Goal: Transaction & Acquisition: Purchase product/service

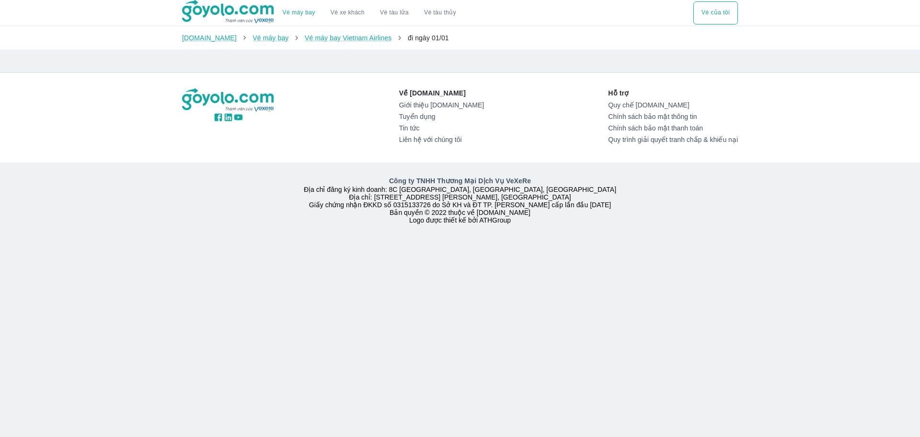
click at [395, 59] on div at bounding box center [362, 57] width 376 height 8
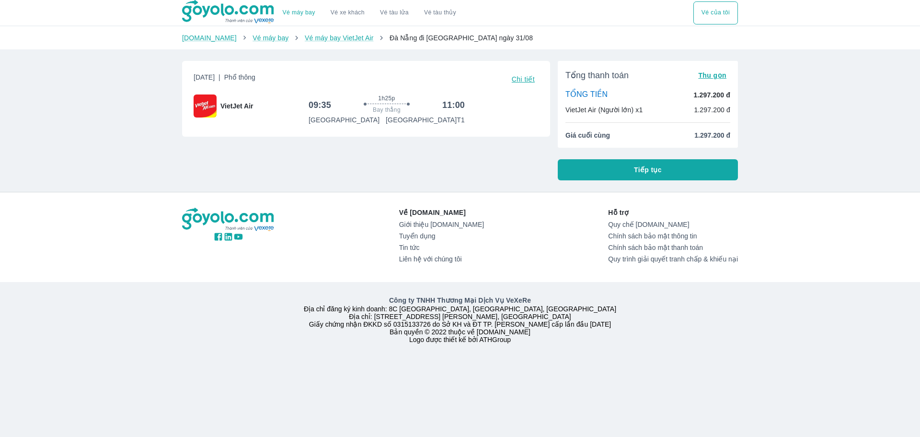
click at [667, 169] on button "Tiếp tục" at bounding box center [648, 169] width 180 height 21
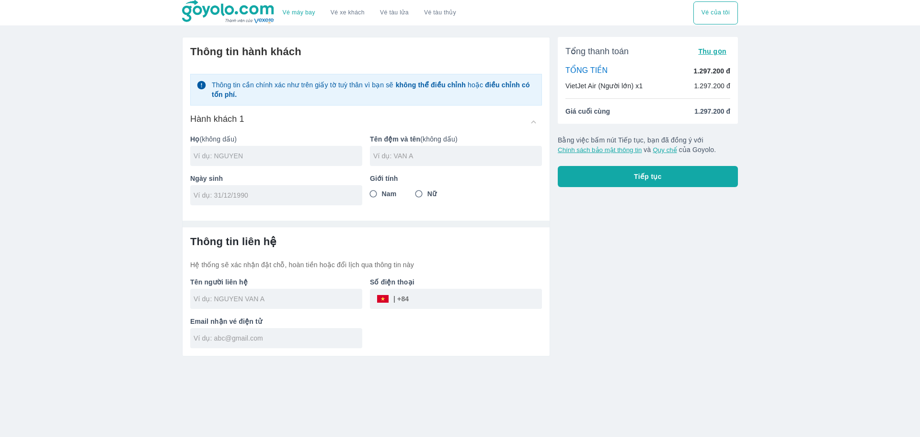
click at [243, 157] on input "text" at bounding box center [278, 156] width 169 height 10
type input "LE"
click at [434, 159] on input "text" at bounding box center [457, 156] width 169 height 10
type input "PHUOC TRUNG"
click at [261, 195] on input "tel" at bounding box center [273, 195] width 159 height 10
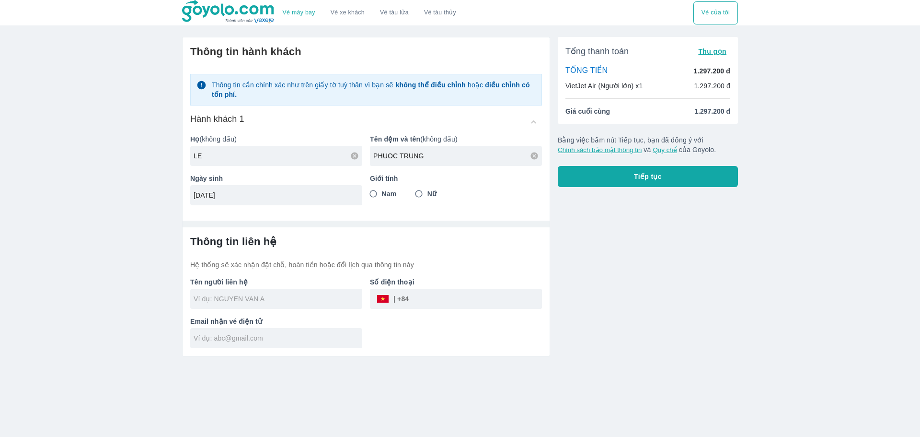
type input "[DATE]"
click at [375, 193] on input "Nam" at bounding box center [373, 193] width 17 height 17
radio input "true"
drag, startPoint x: 209, startPoint y: 160, endPoint x: 93, endPoint y: 166, distance: 116.1
click at [98, 164] on div "Vé máy bay Vé xe khách Vé tàu lửa Vé tàu thủy Vé của tôi Thông tin hành khách T…" at bounding box center [460, 218] width 920 height 437
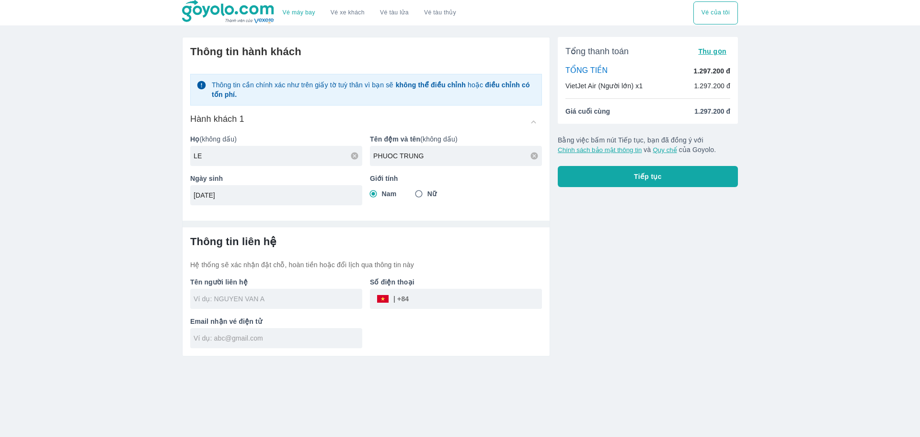
click at [267, 300] on input "text" at bounding box center [278, 299] width 169 height 10
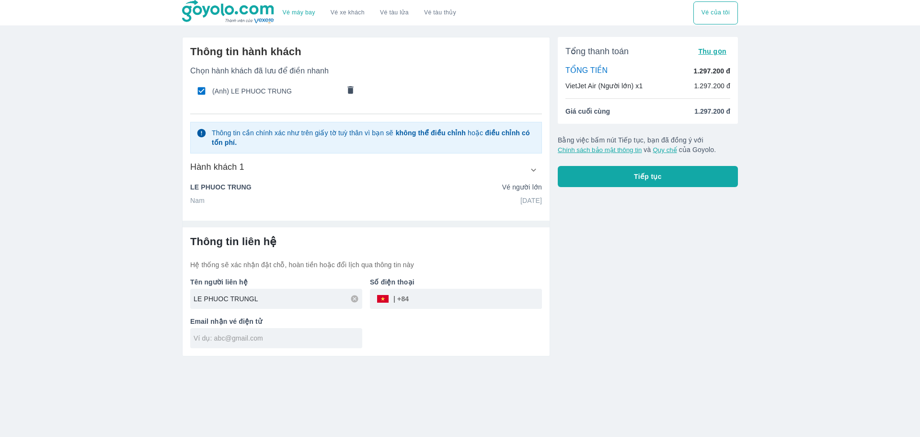
type input "LE PHUOC TRUNG"
click at [442, 296] on input "tel" at bounding box center [475, 298] width 133 height 23
type input "0705089147"
click at [262, 338] on input "text" at bounding box center [278, 338] width 169 height 10
type input "trungkocob@gmail.com"
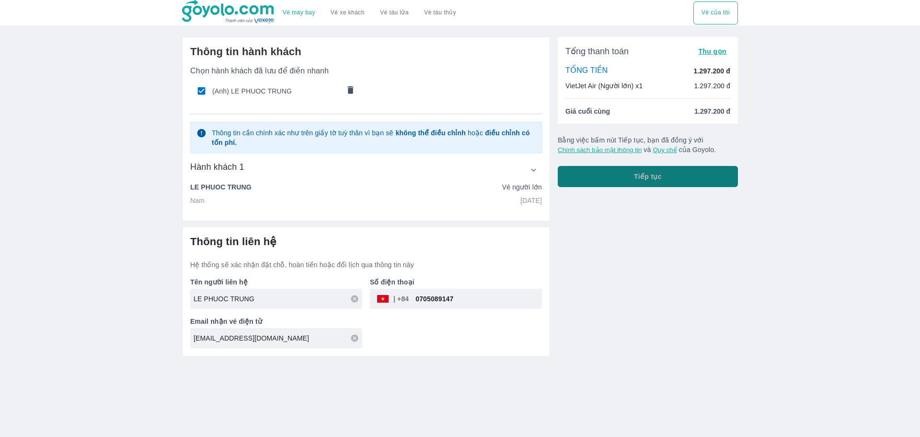
click at [659, 182] on button "Tiếp tục" at bounding box center [648, 176] width 180 height 21
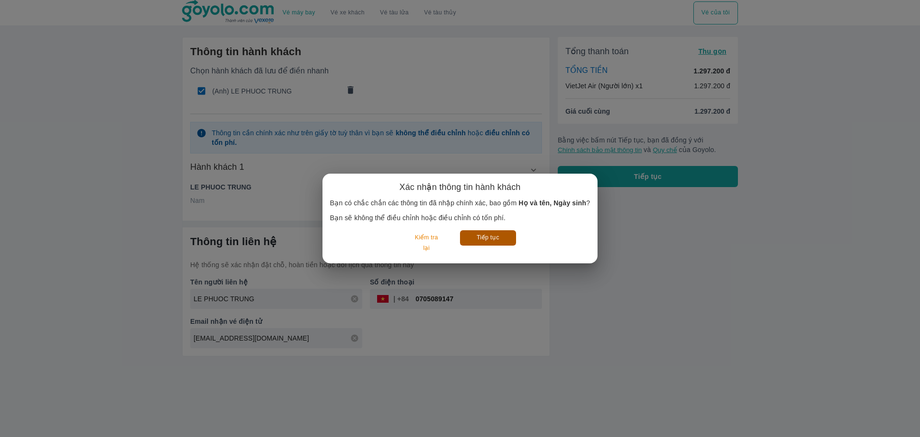
click at [482, 241] on button "Tiếp tục" at bounding box center [488, 237] width 56 height 15
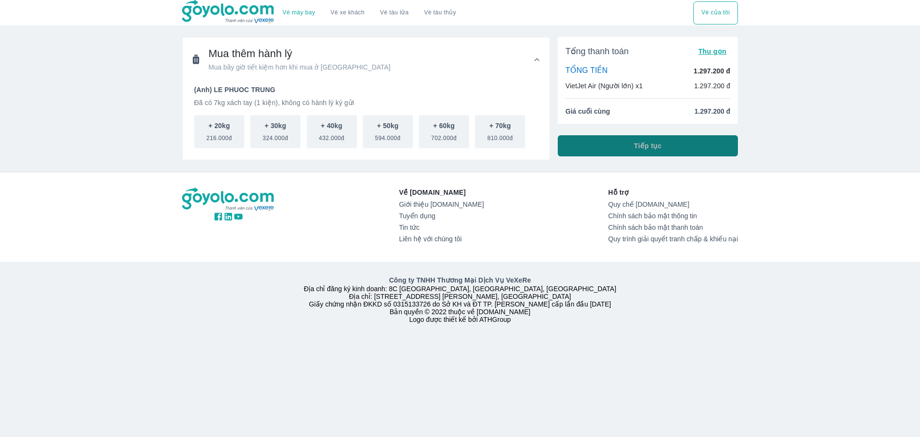
click at [591, 151] on button "Tiếp tục" at bounding box center [648, 145] width 180 height 21
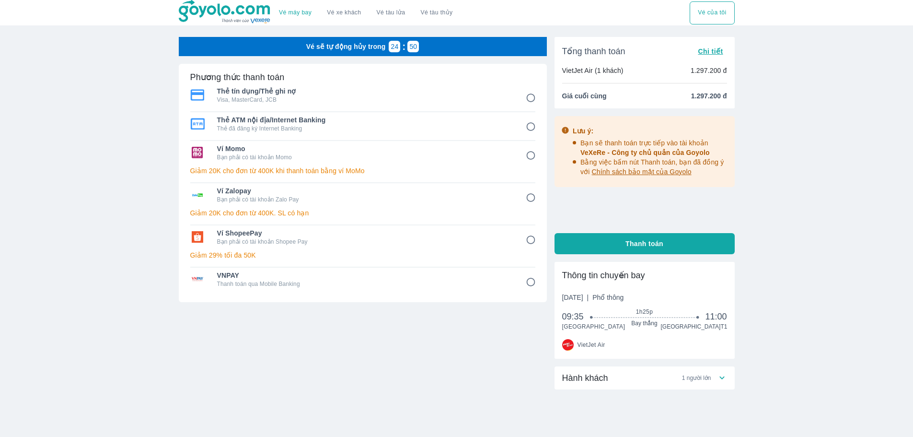
drag, startPoint x: 648, startPoint y: 157, endPoint x: 578, endPoint y: 212, distance: 88.4
click at [578, 212] on div "Lưu ý: Bạn sẽ thanh toán trực tiếp vào tài khoản VeXeRe - Công ty chủ quản của …" at bounding box center [645, 170] width 180 height 109
click at [533, 98] on input "1" at bounding box center [531, 98] width 19 height 19
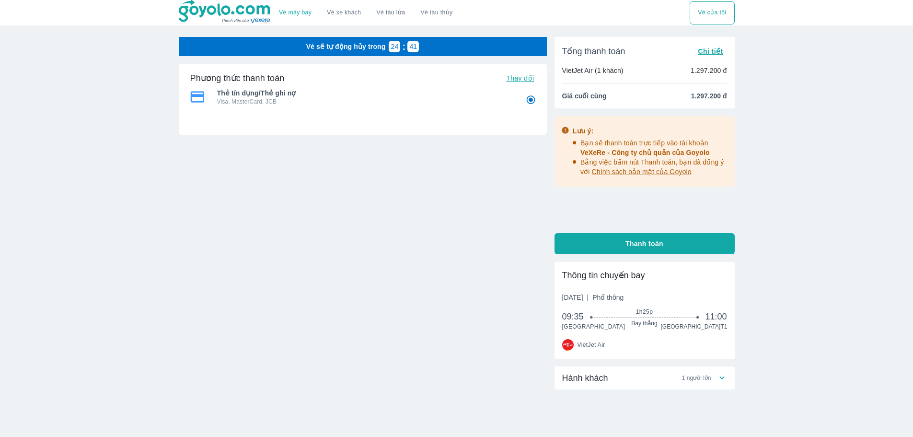
click at [531, 98] on input "1" at bounding box center [531, 100] width 19 height 19
click at [531, 80] on span "Thay đổi" at bounding box center [520, 78] width 28 height 8
radio input "true"
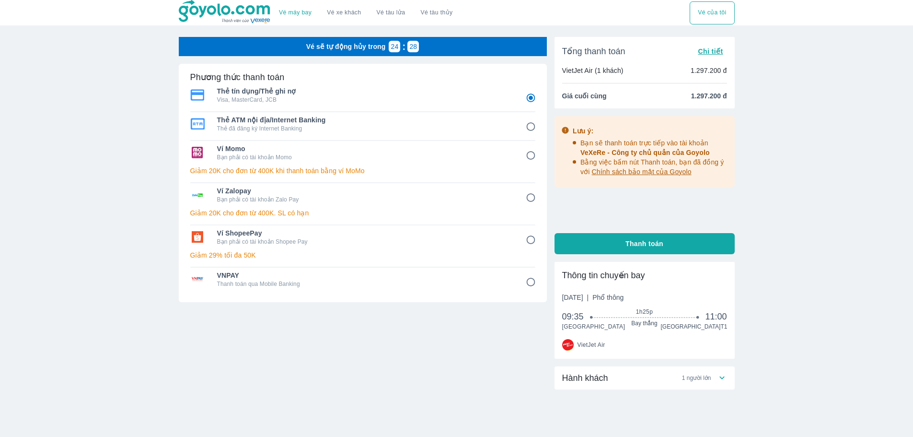
click at [600, 246] on button "Thanh toán" at bounding box center [645, 243] width 180 height 21
radio input "false"
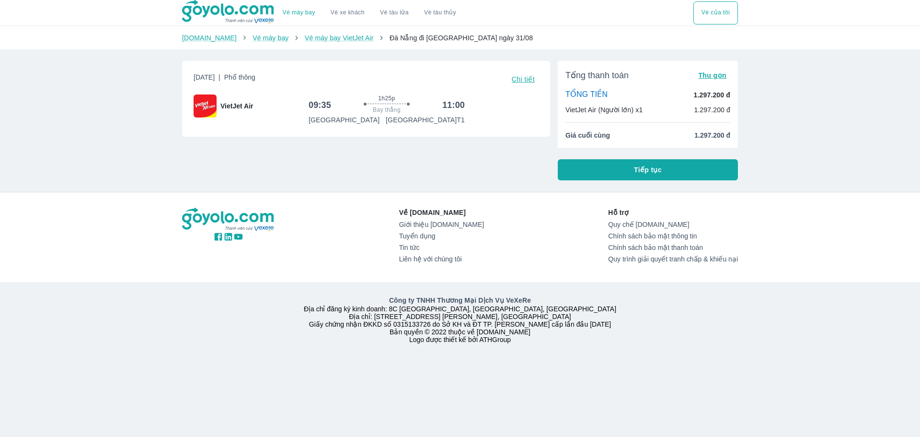
click at [630, 171] on button "Tiếp tục" at bounding box center [648, 169] width 180 height 21
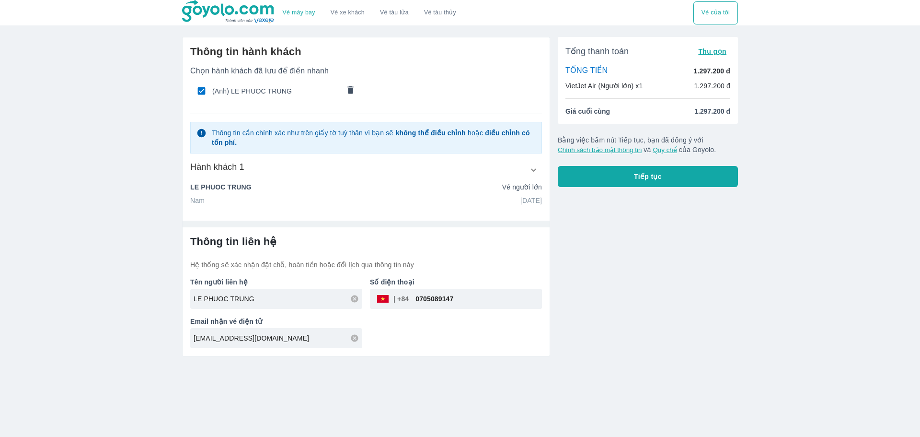
click at [668, 186] on button "Tiếp tục" at bounding box center [648, 176] width 180 height 21
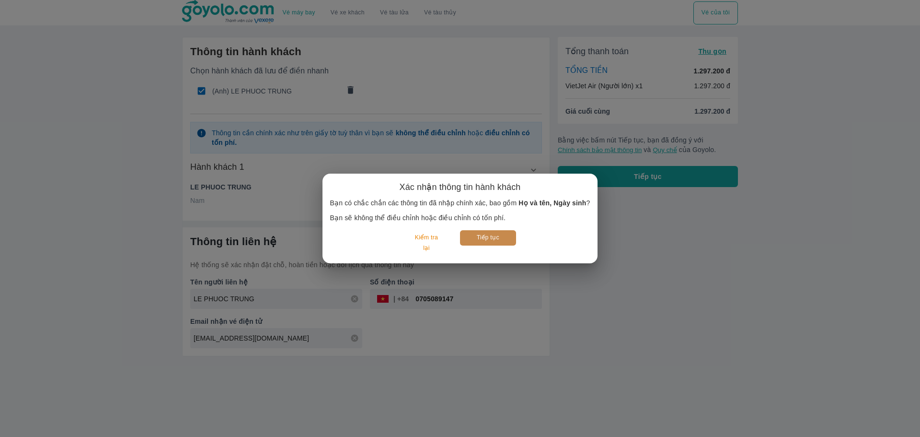
click at [487, 238] on button "Tiếp tục" at bounding box center [488, 237] width 56 height 15
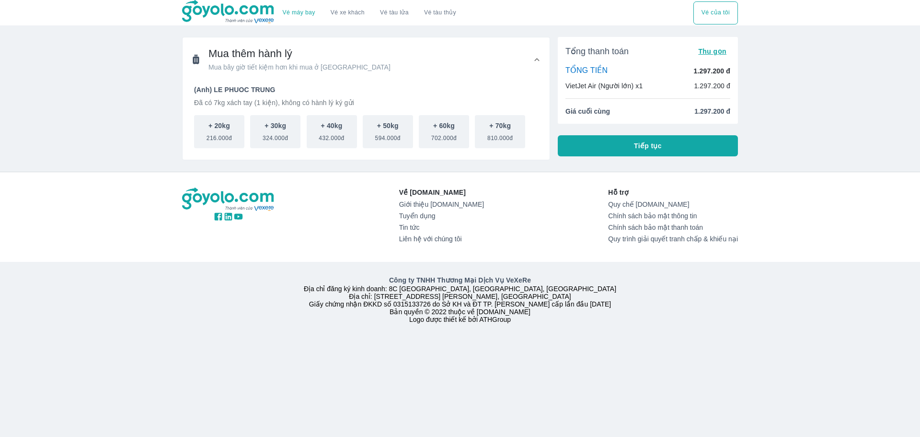
click at [648, 152] on button "Tiếp tục" at bounding box center [648, 145] width 180 height 21
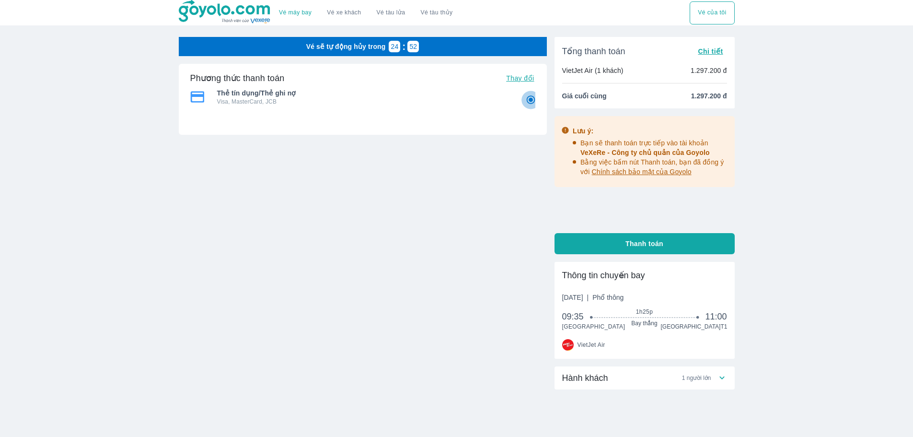
click at [531, 100] on input "1" at bounding box center [531, 100] width 19 height 19
radio input "true"
click at [524, 79] on span "Thay đổi" at bounding box center [520, 78] width 28 height 8
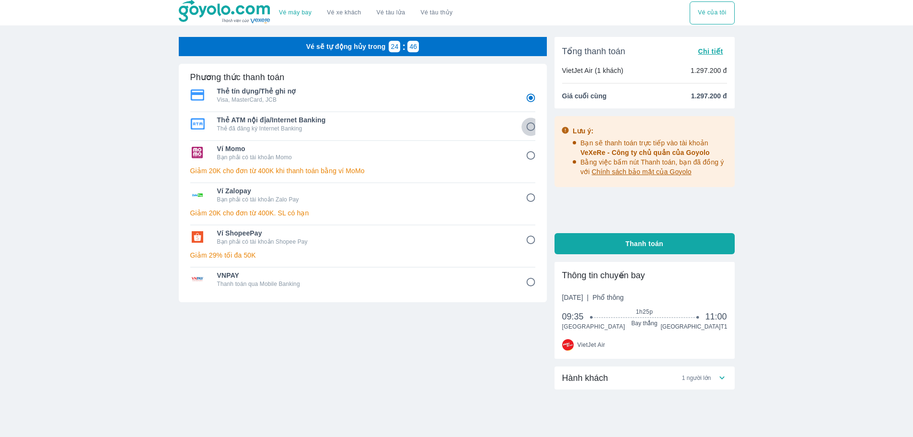
click at [527, 124] on input "2" at bounding box center [531, 126] width 19 height 19
radio input "false"
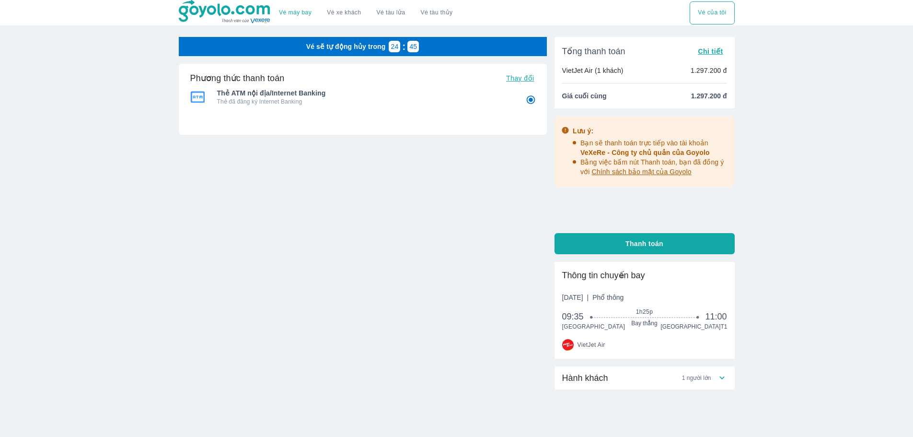
click at [599, 240] on button "Thanh toán" at bounding box center [645, 243] width 180 height 21
radio input "true"
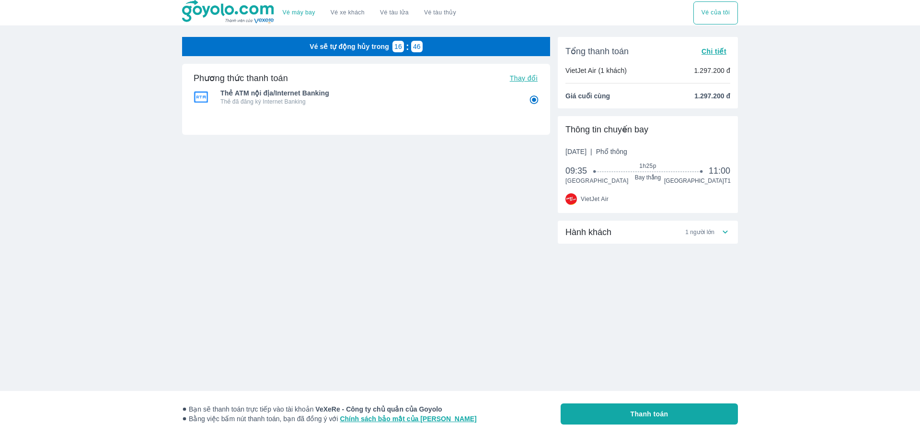
drag, startPoint x: 596, startPoint y: 149, endPoint x: 677, endPoint y: 151, distance: 81.5
click at [627, 151] on span "[DATE] | Phổ thông" at bounding box center [597, 152] width 62 height 10
click at [627, 151] on span "Phổ thông" at bounding box center [611, 152] width 31 height 8
drag, startPoint x: 597, startPoint y: 149, endPoint x: 684, endPoint y: 156, distance: 88.0
click at [684, 156] on div "[DATE] | Phổ thông" at bounding box center [648, 152] width 165 height 10
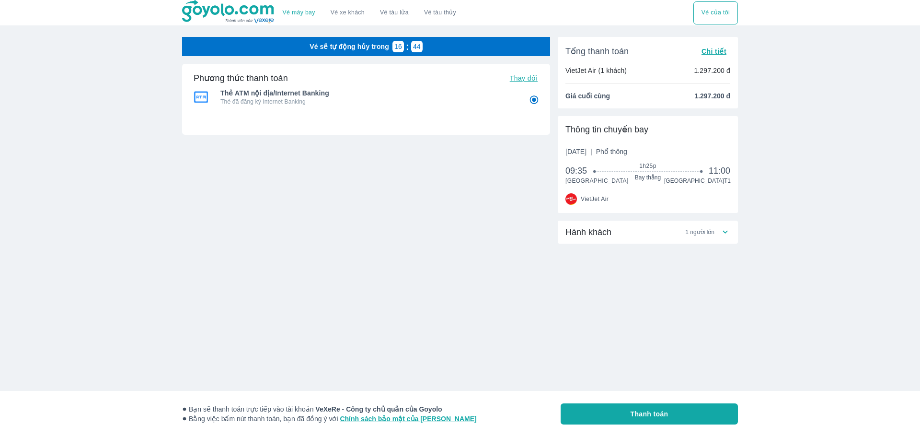
click at [684, 156] on div "[DATE] | Phổ thông" at bounding box center [648, 152] width 165 height 10
click at [681, 420] on button "Thanh toán" at bounding box center [649, 413] width 177 height 21
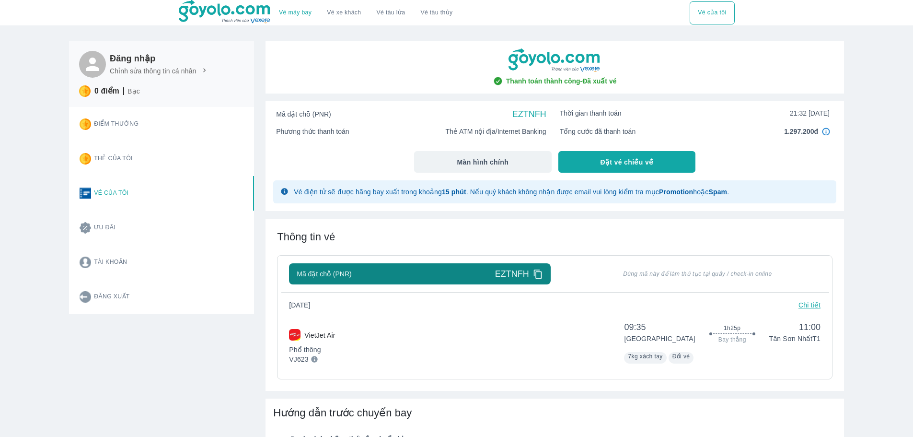
click at [672, 129] on div "Tổng cước đã thanh toán 1.297.200đ" at bounding box center [695, 132] width 270 height 10
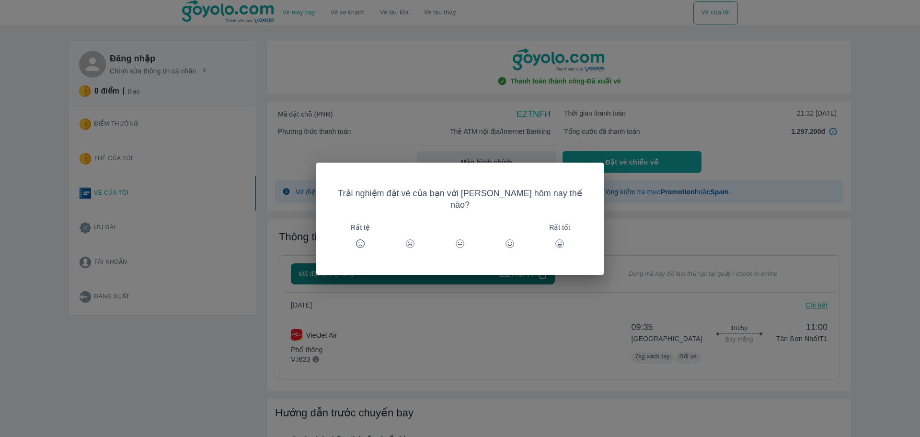
click at [631, 243] on div "Trải nghiệm đặt vé của bạn với Goyolo hôm nay thế nào? Rất tệ Rất tốt" at bounding box center [460, 218] width 920 height 437
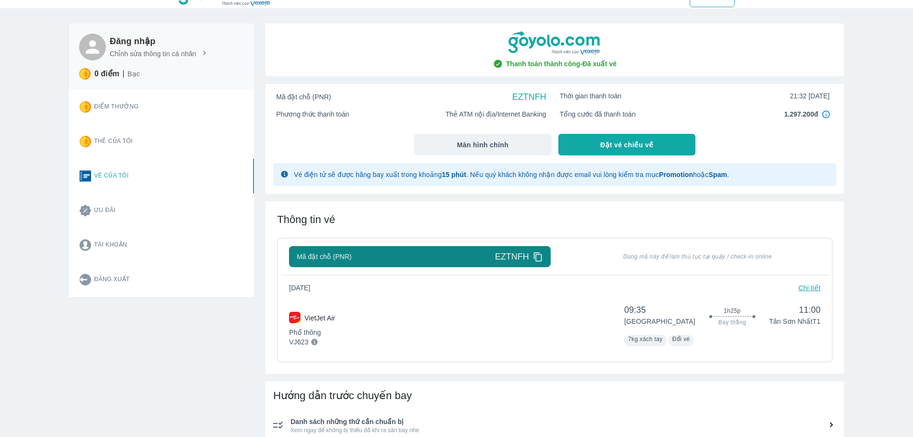
scroll to position [192, 0]
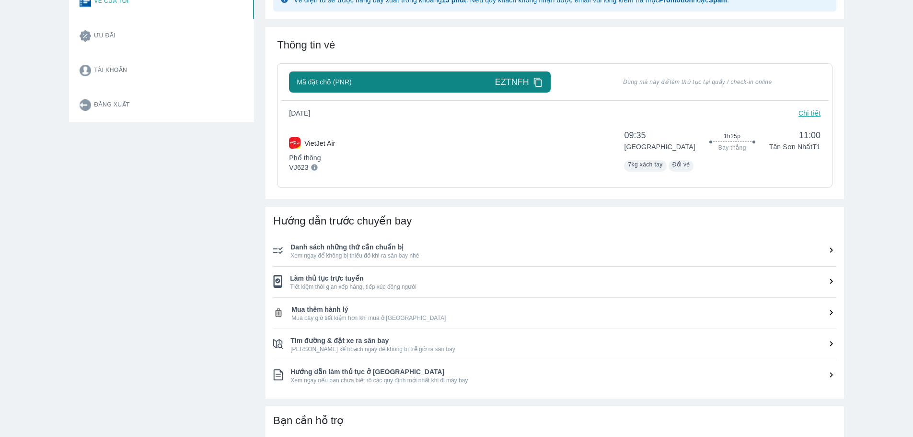
click at [859, 155] on div "Vé máy bay Vé xe khách Vé tàu lửa Vé tàu thủy Vé của tôi Đăng nhập Chỉnh sửa th…" at bounding box center [456, 229] width 913 height 842
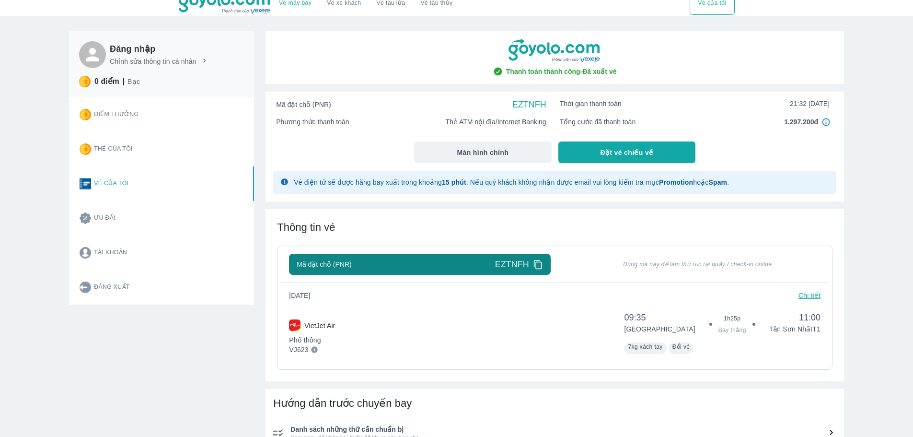
scroll to position [0, 0]
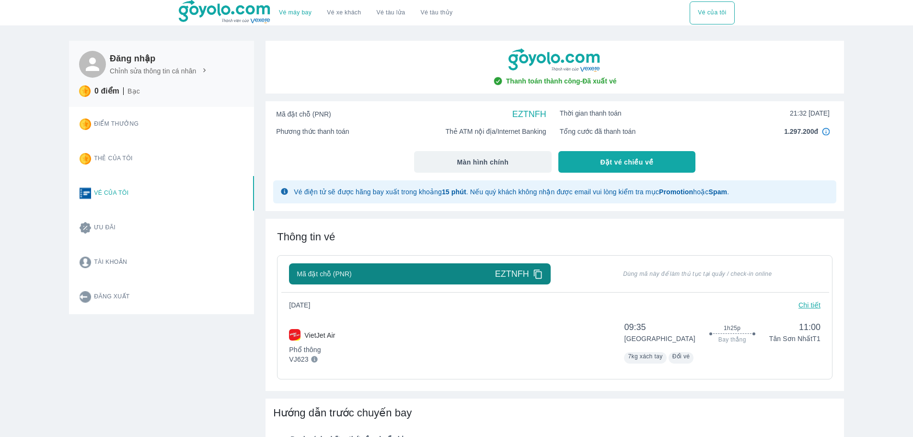
click at [879, 181] on div "Vé máy bay Vé xe khách Vé tàu lửa Vé tàu thủy Vé của tôi Đăng nhập Chỉnh sửa th…" at bounding box center [456, 421] width 913 height 842
click at [870, 305] on div "Vé máy bay Vé xe khách Vé tàu lửa Vé tàu thủy Vé của tôi Đăng nhập Chỉnh sửa th…" at bounding box center [456, 421] width 913 height 842
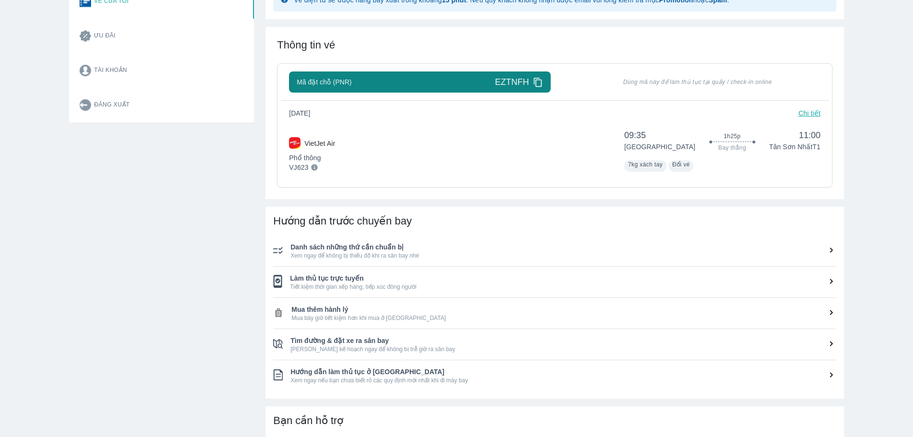
scroll to position [96, 0]
